Goal: Check status: Check status

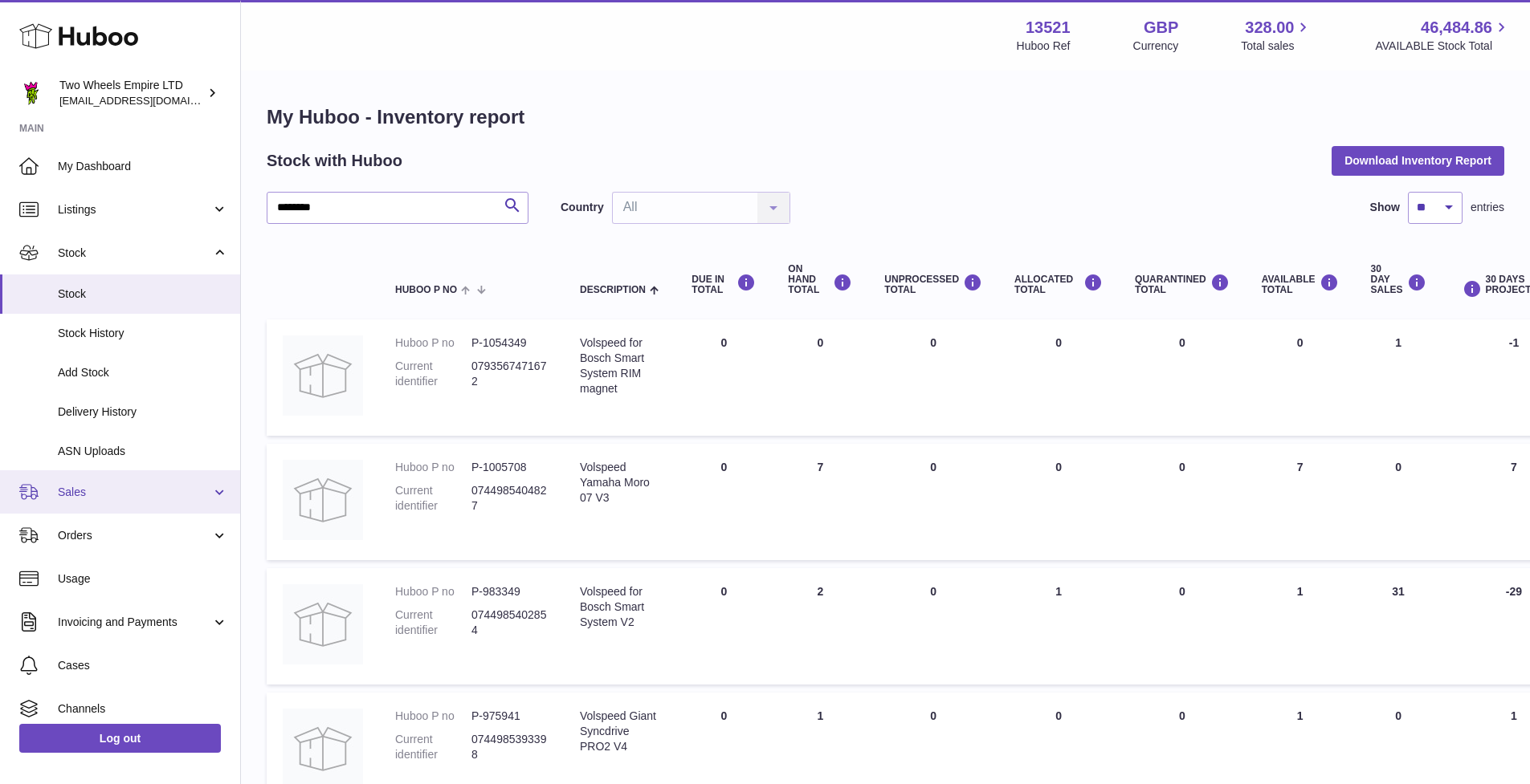
click at [82, 491] on span "Sales" at bounding box center [134, 492] width 153 height 15
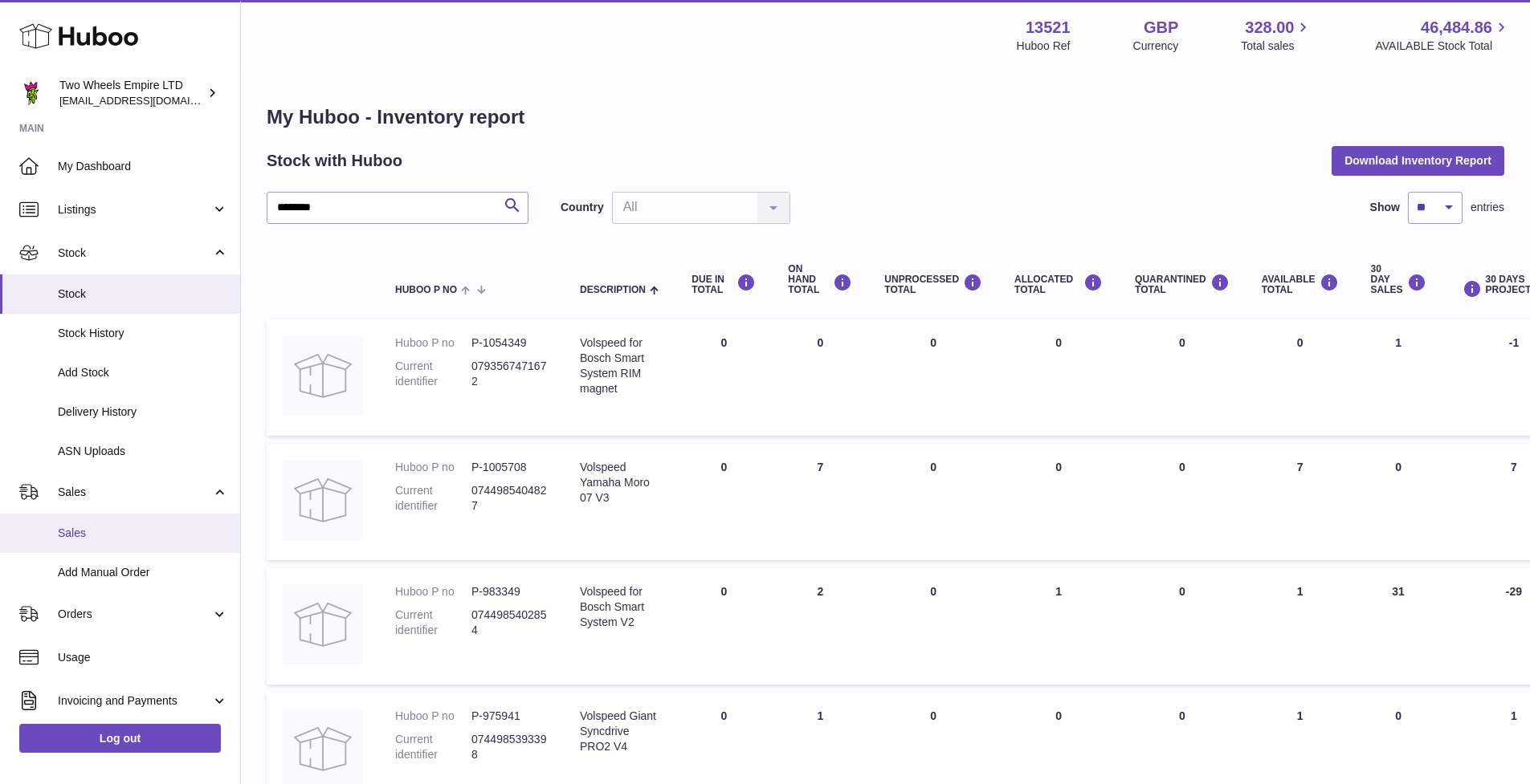
click at [91, 541] on span "Sales" at bounding box center [143, 533] width 170 height 15
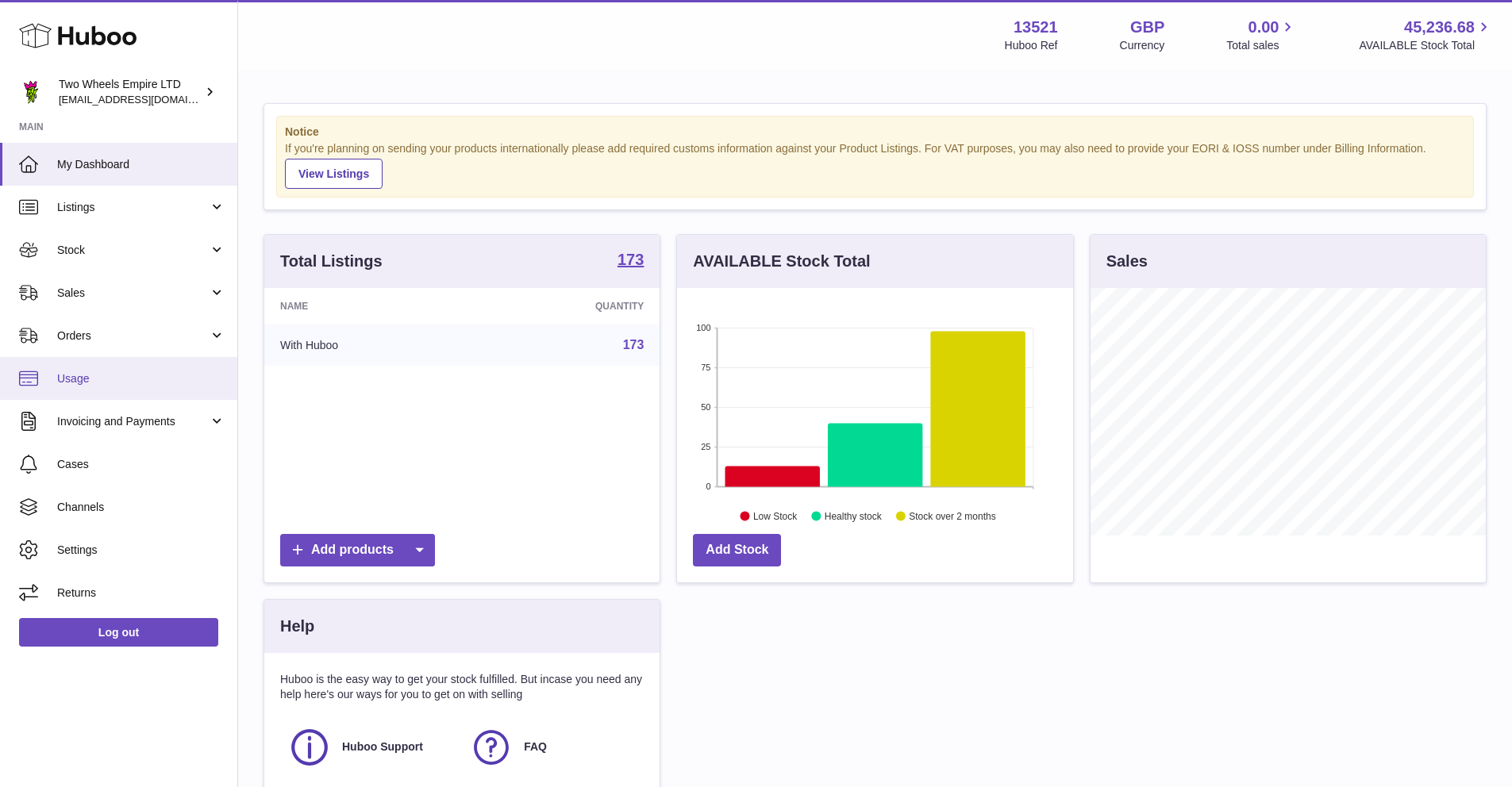
scroll to position [248, 396]
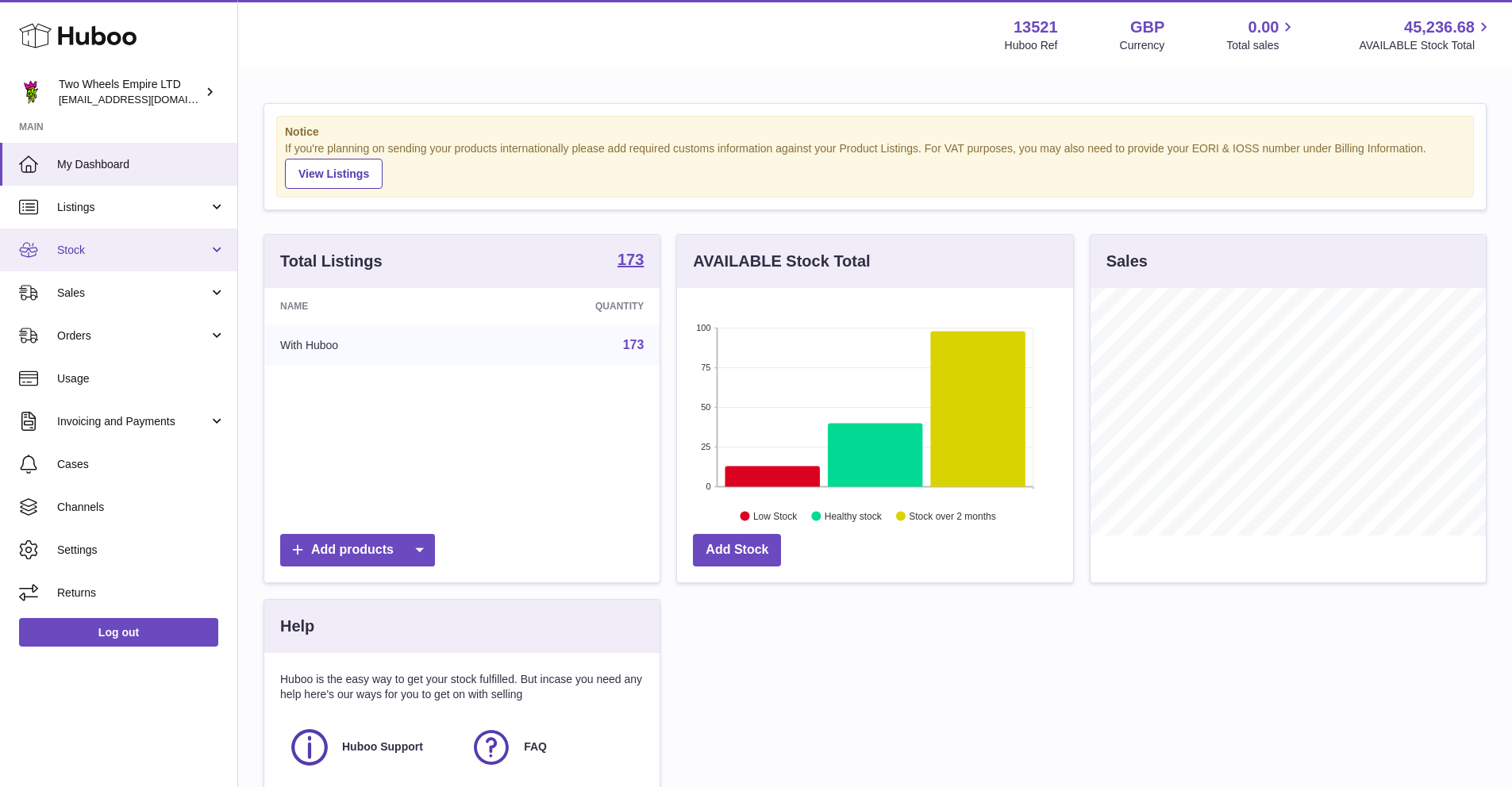
click at [135, 248] on span "Stock" at bounding box center [132, 249] width 152 height 15
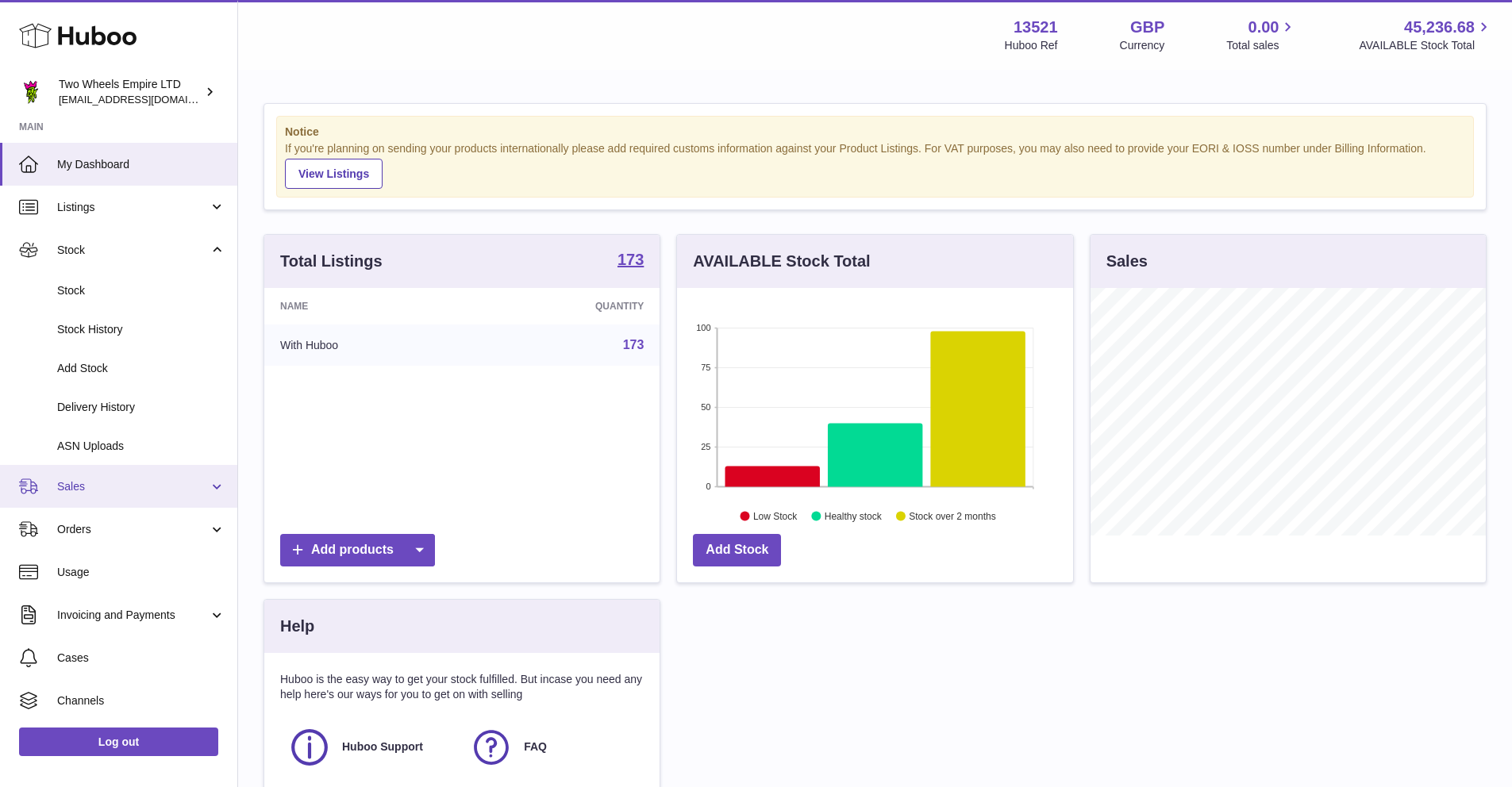
click at [109, 491] on span "Sales" at bounding box center [132, 487] width 152 height 15
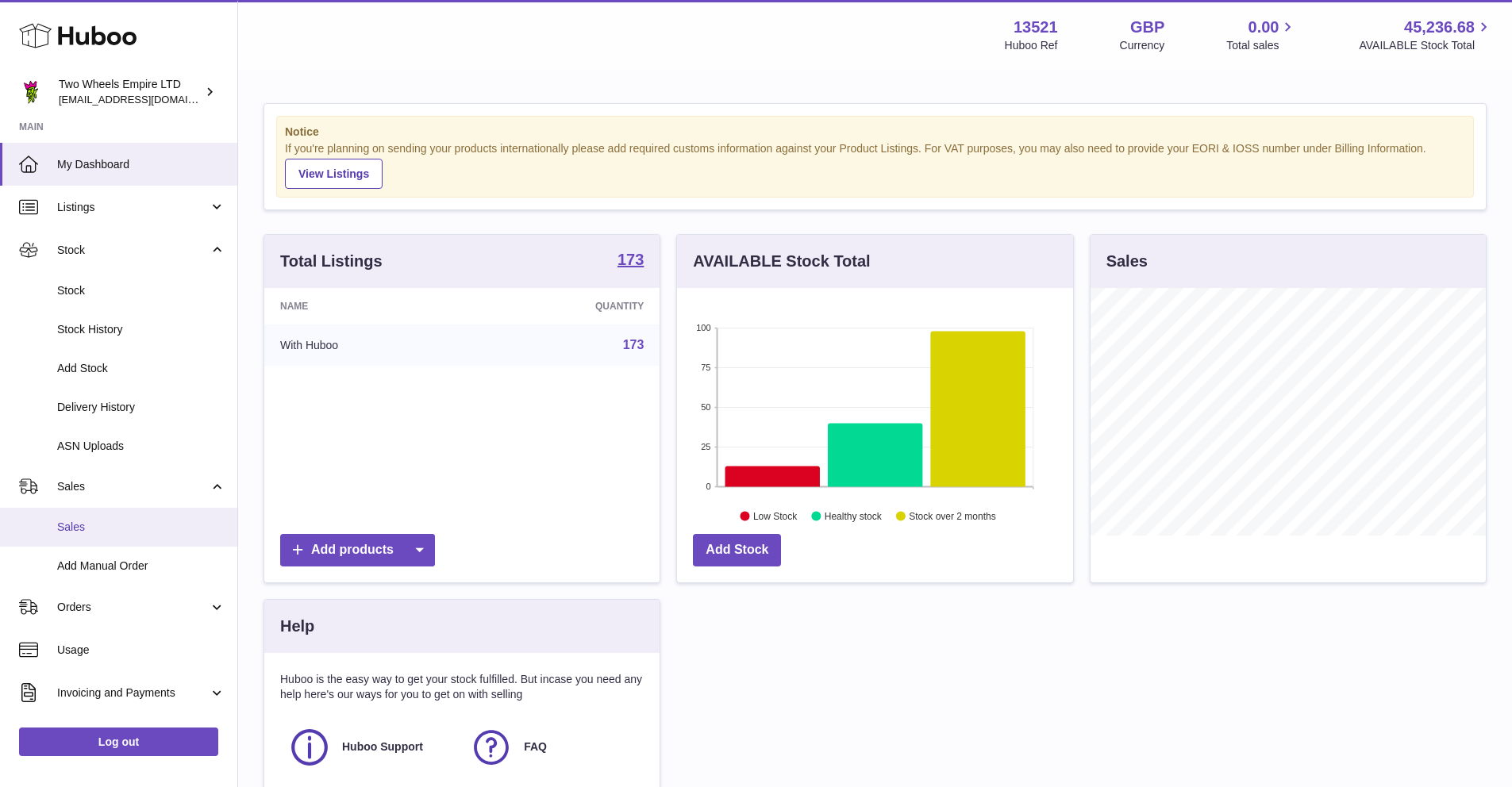
click at [70, 528] on span "Sales" at bounding box center [141, 526] width 168 height 15
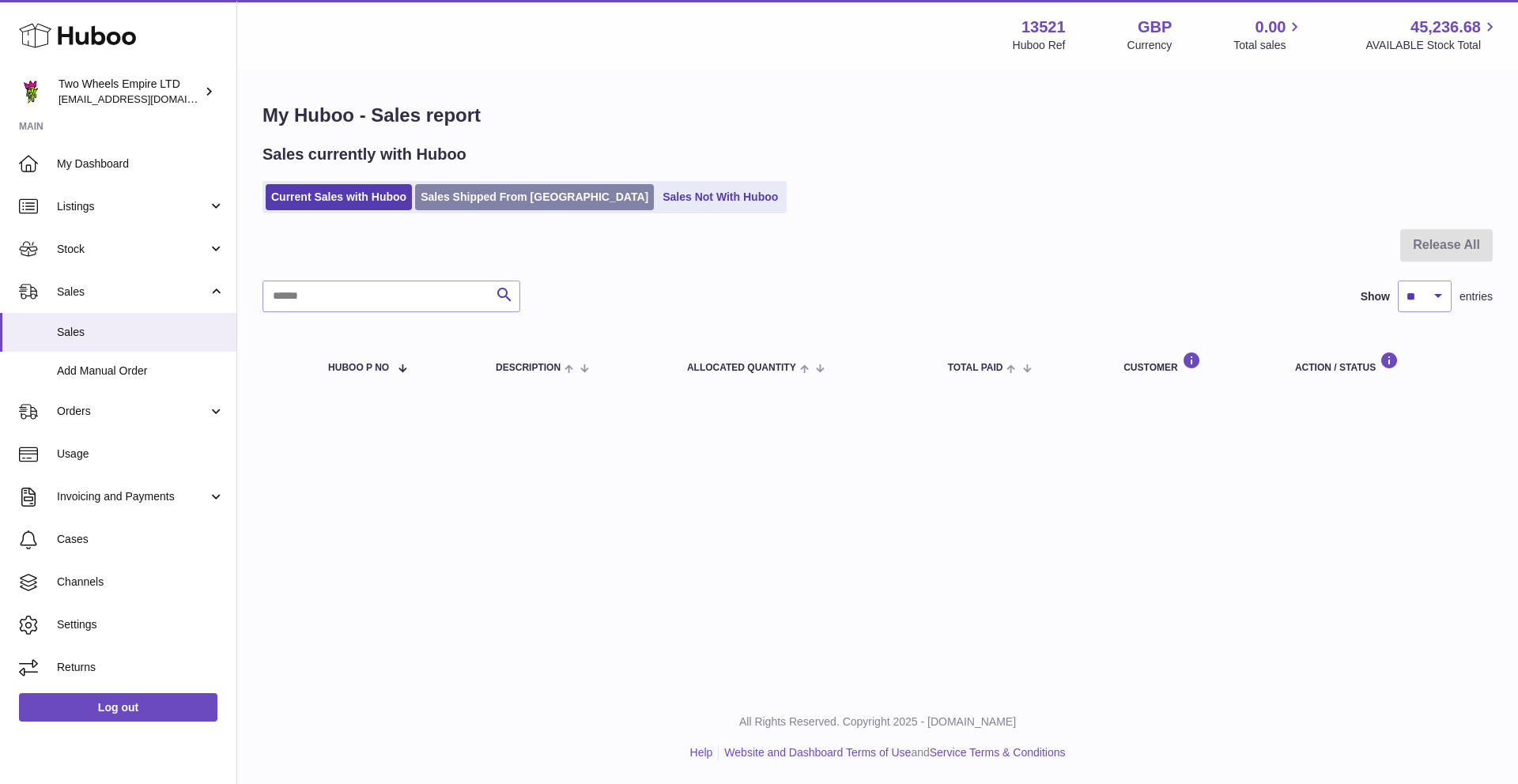
click at [437, 204] on link "Sales Shipped From Huboo" at bounding box center [534, 198] width 239 height 26
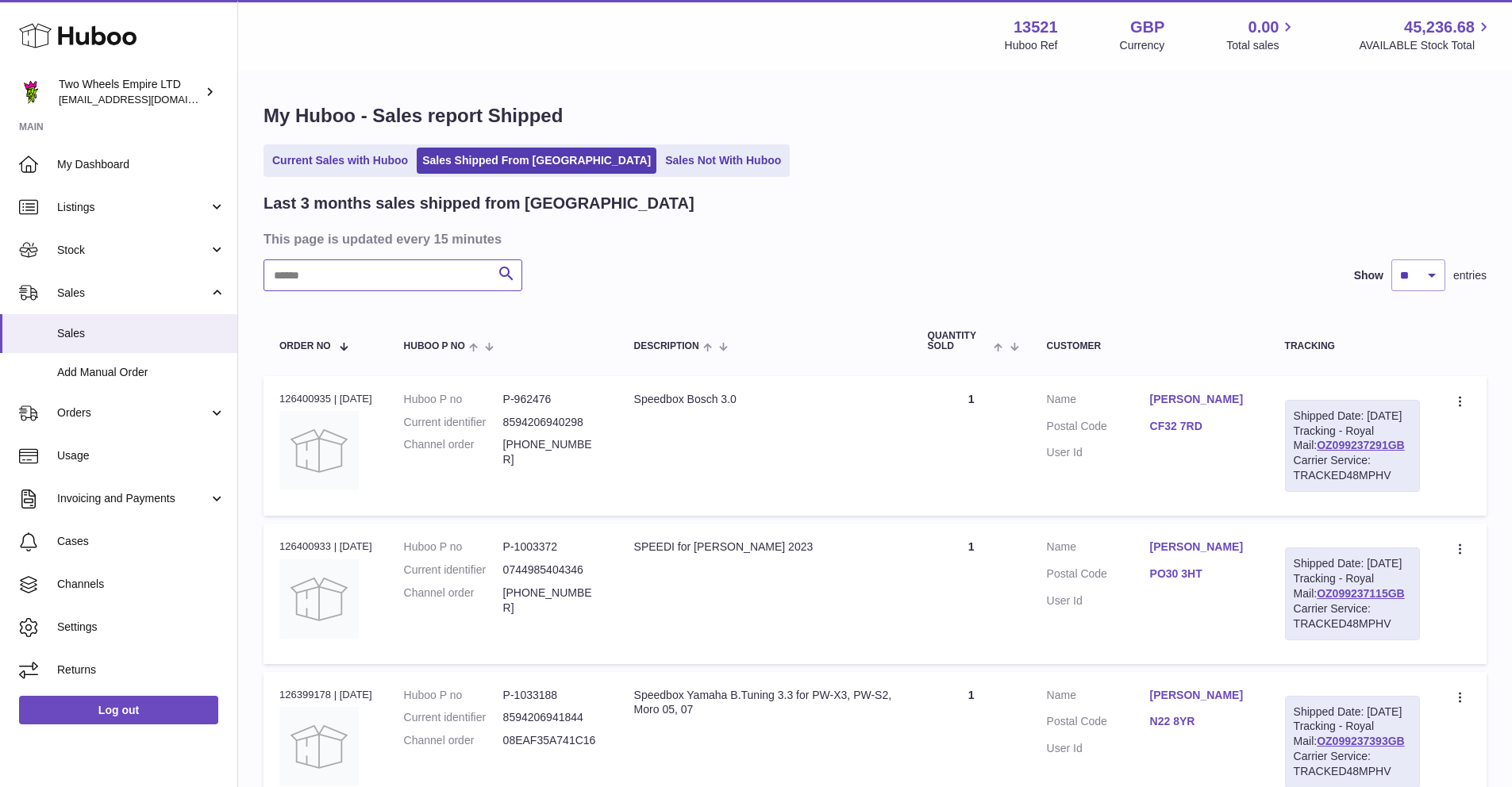
click at [413, 275] on input "text" at bounding box center [392, 275] width 259 height 32
type input "*****"
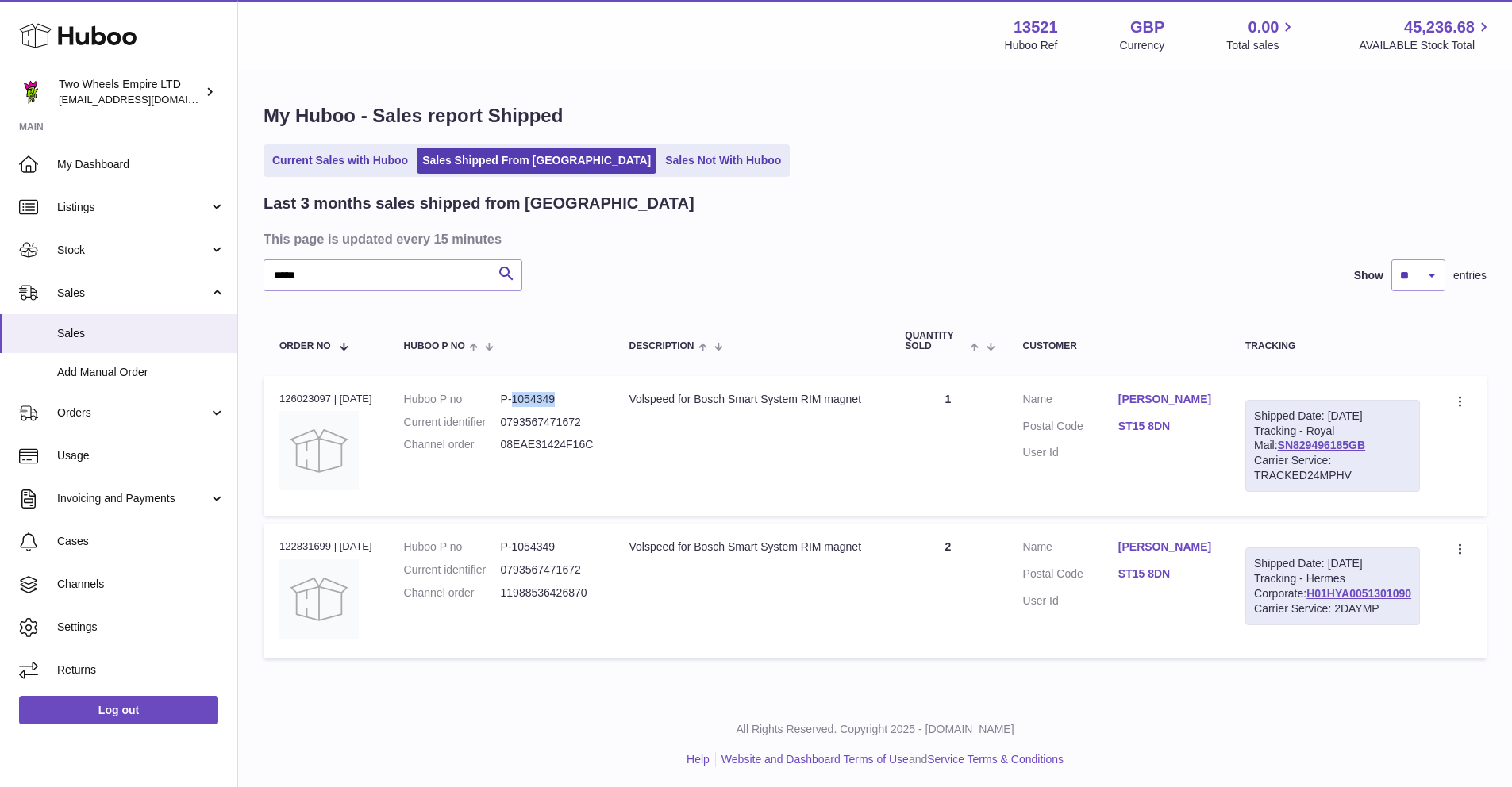
drag, startPoint x: 569, startPoint y: 399, endPoint x: 524, endPoint y: 397, distance: 45.0
click at [524, 397] on dd "P-1054349" at bounding box center [549, 399] width 97 height 15
copy dd "1054349"
click at [124, 246] on span "Stock" at bounding box center [132, 249] width 152 height 15
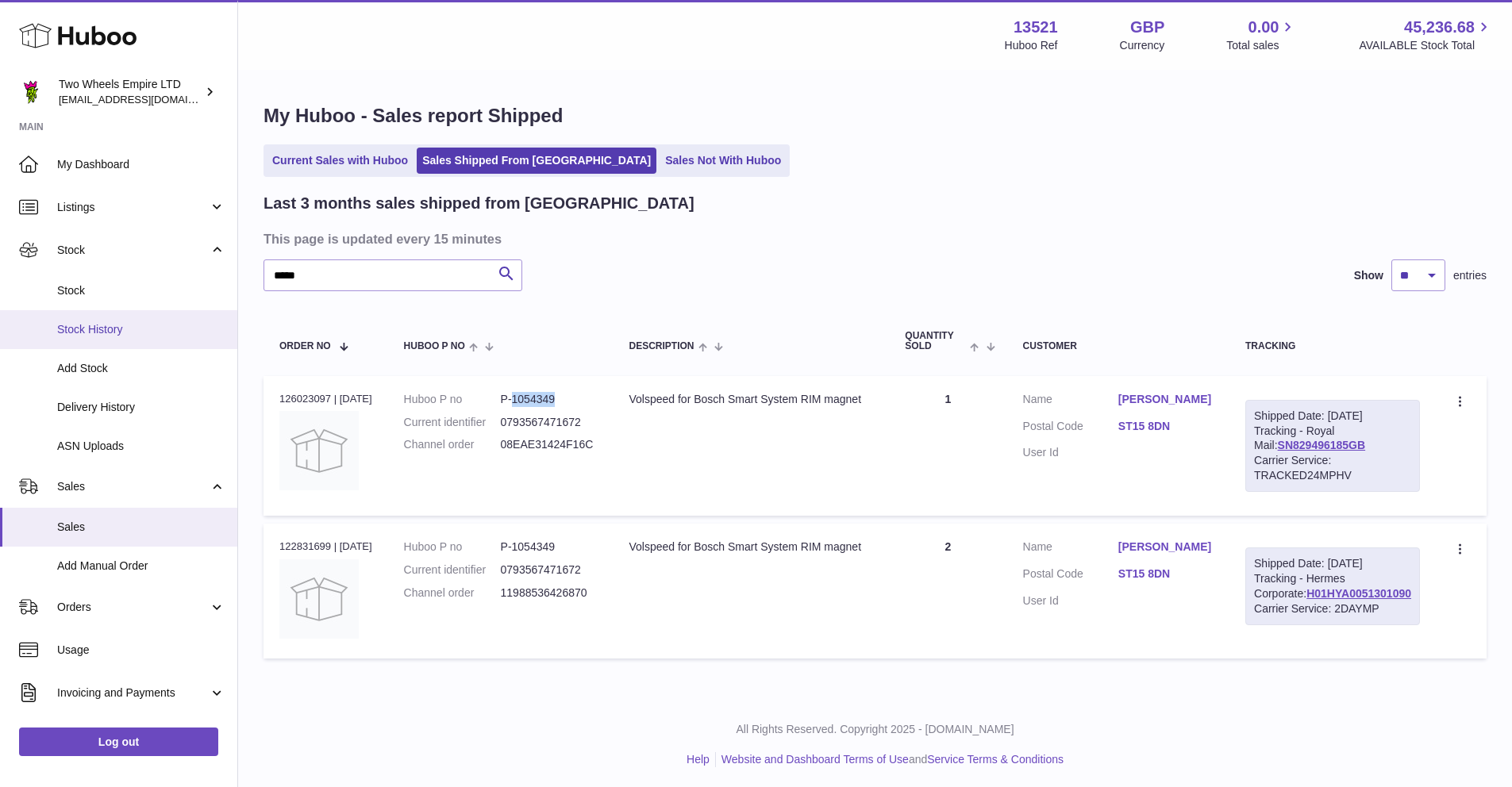
click at [97, 331] on span "Stock History" at bounding box center [141, 329] width 168 height 15
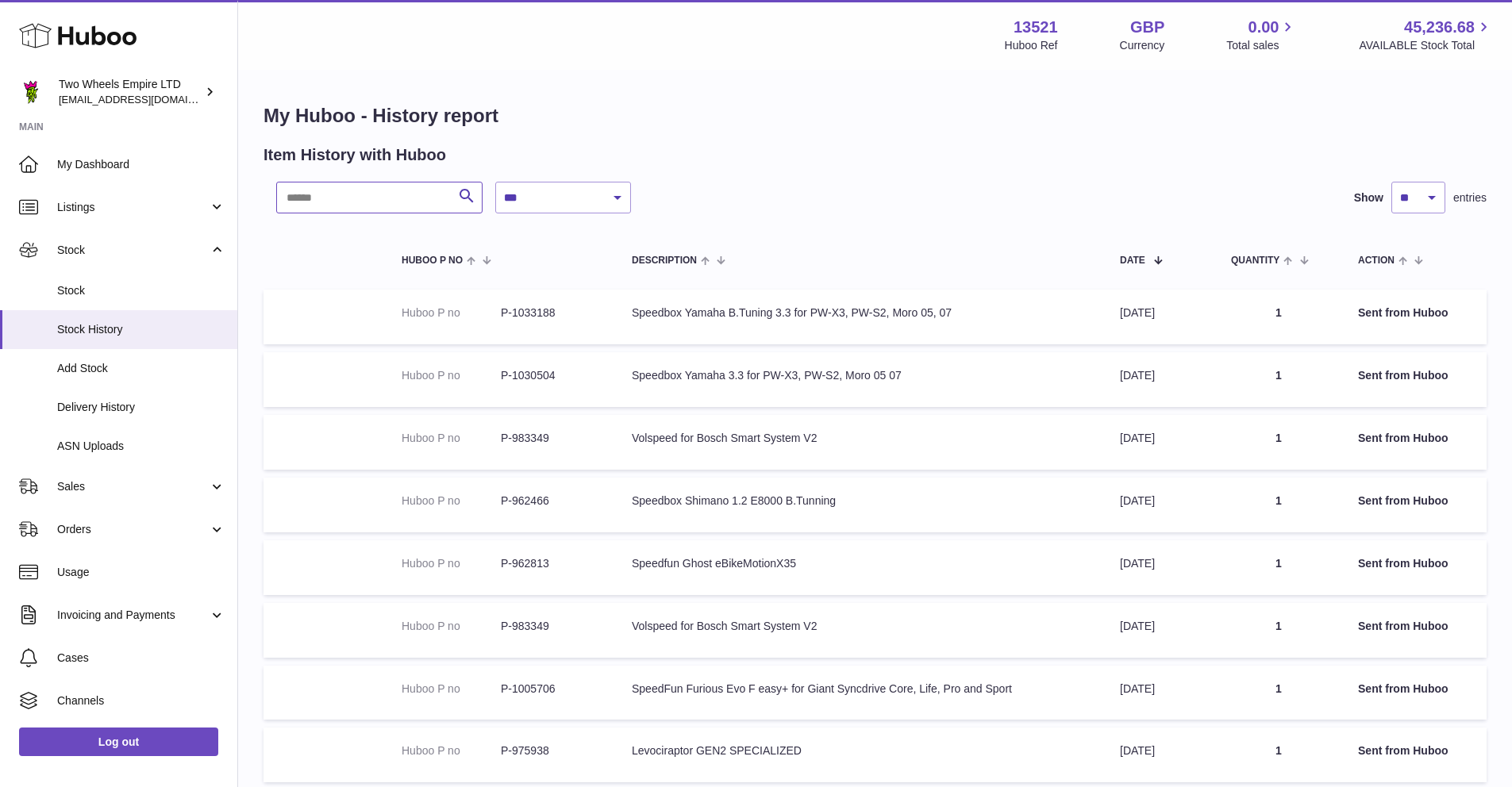
click at [347, 204] on input "text" at bounding box center [379, 197] width 206 height 32
paste input "*******"
type input "*******"
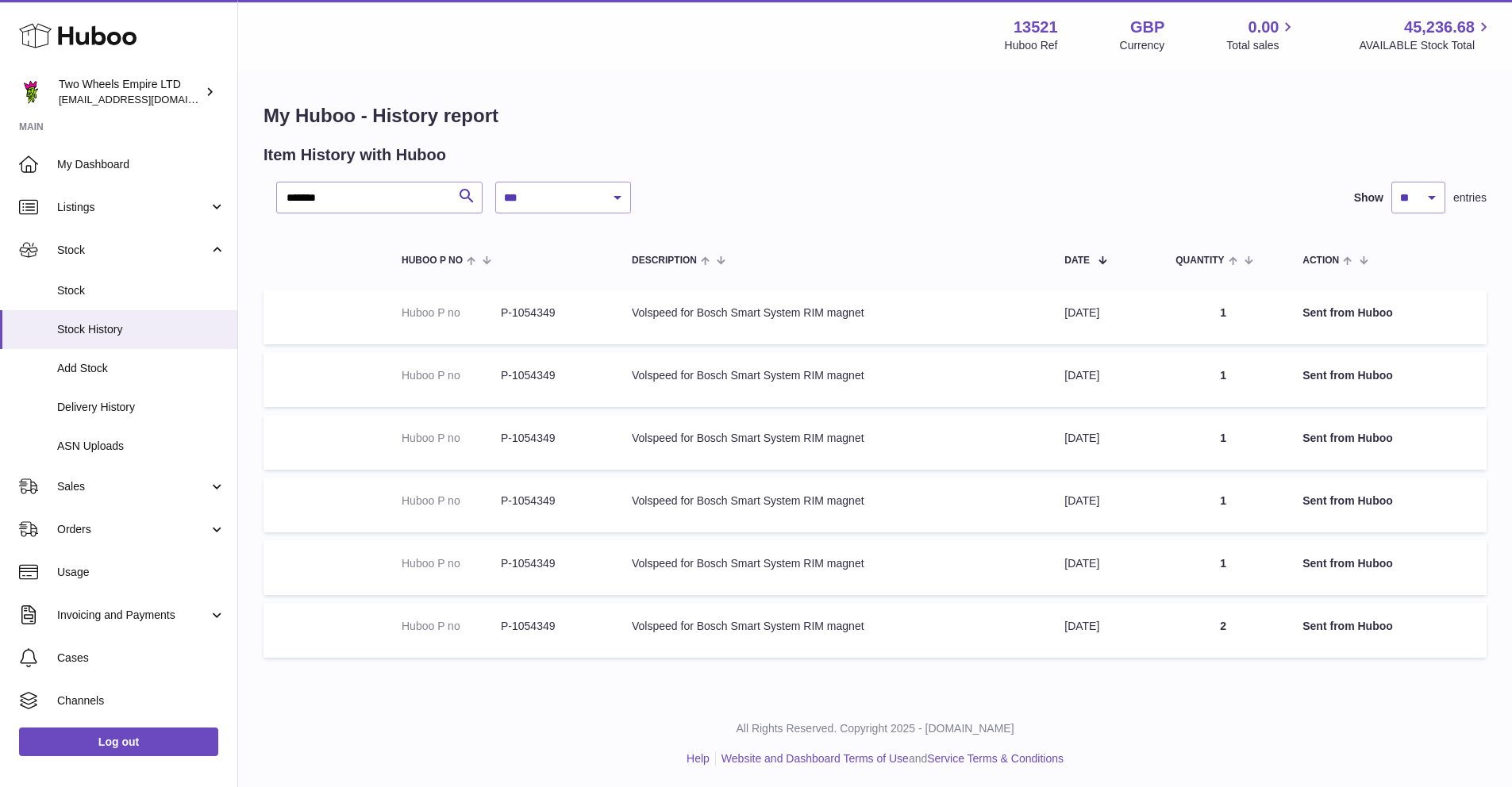
drag, startPoint x: 1147, startPoint y: 309, endPoint x: 1036, endPoint y: 309, distance: 111.0
click at [1036, 309] on tr "Huboo P no P-1054349 Description Volspeed for Bosch Smart System RIM magnet Dat…" at bounding box center [875, 317] width 1223 height 55
click at [1036, 309] on td "Description Volspeed for Bosch Smart System RIM magnet" at bounding box center [831, 317] width 432 height 55
